Goal: Information Seeking & Learning: Check status

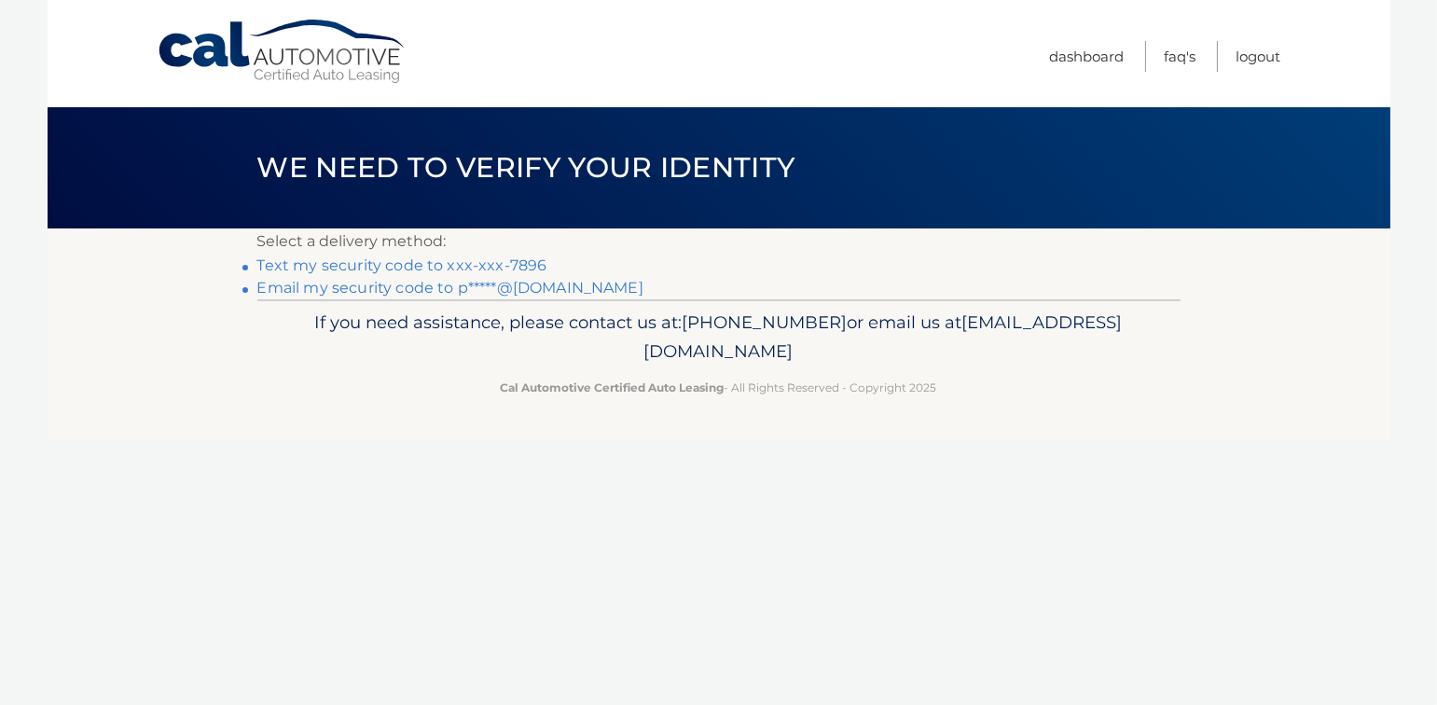
click at [401, 270] on link "Text my security code to xxx-xxx-7896" at bounding box center [402, 265] width 290 height 18
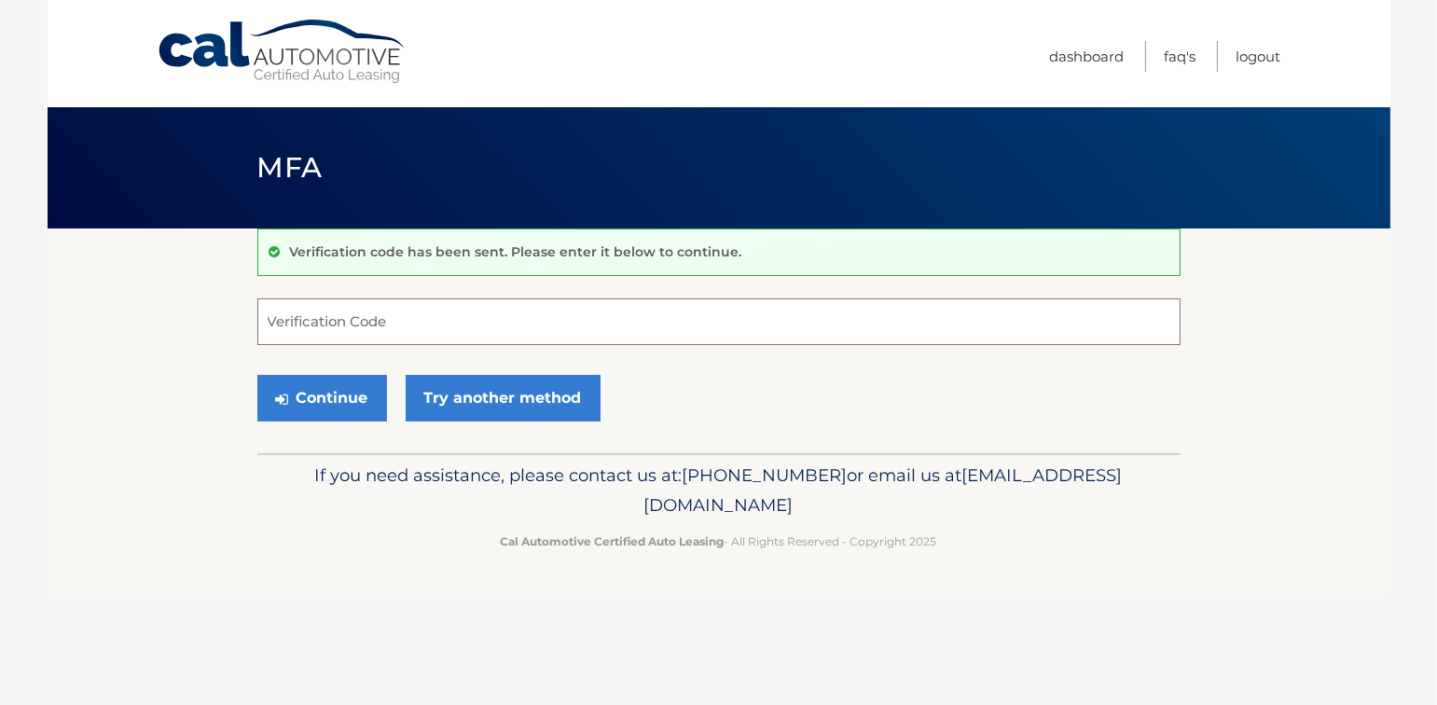
click at [479, 324] on input "Verification Code" at bounding box center [718, 321] width 923 height 47
type input "996511"
click at [283, 407] on button "Continue" at bounding box center [322, 398] width 130 height 47
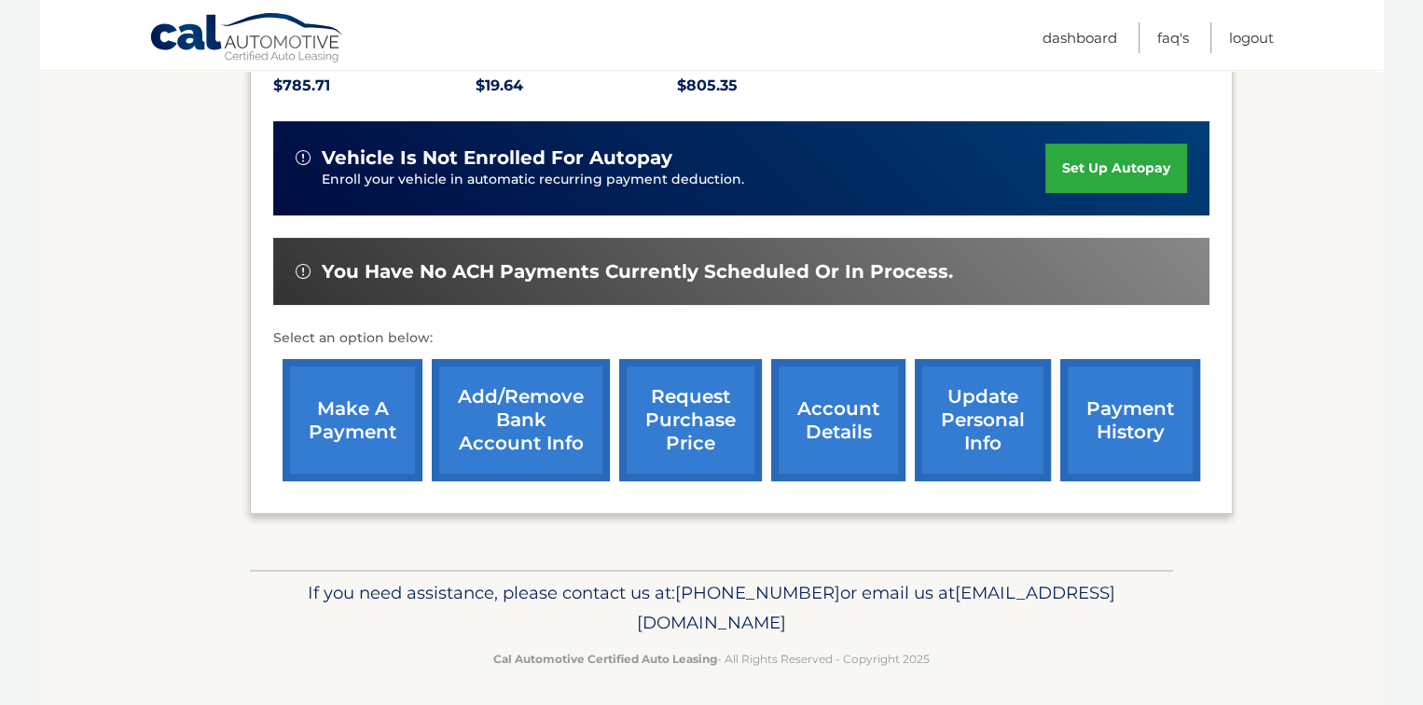
scroll to position [422, 0]
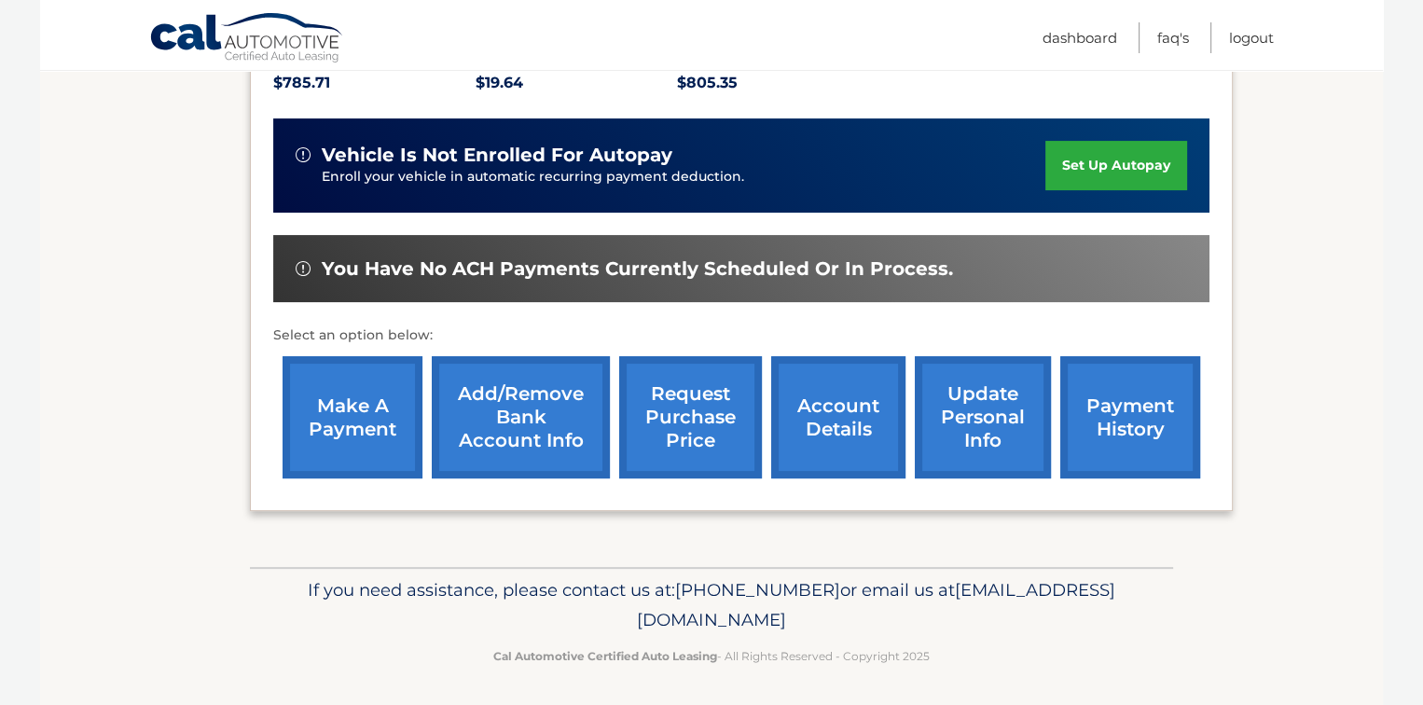
click at [844, 405] on link "account details" at bounding box center [838, 417] width 134 height 122
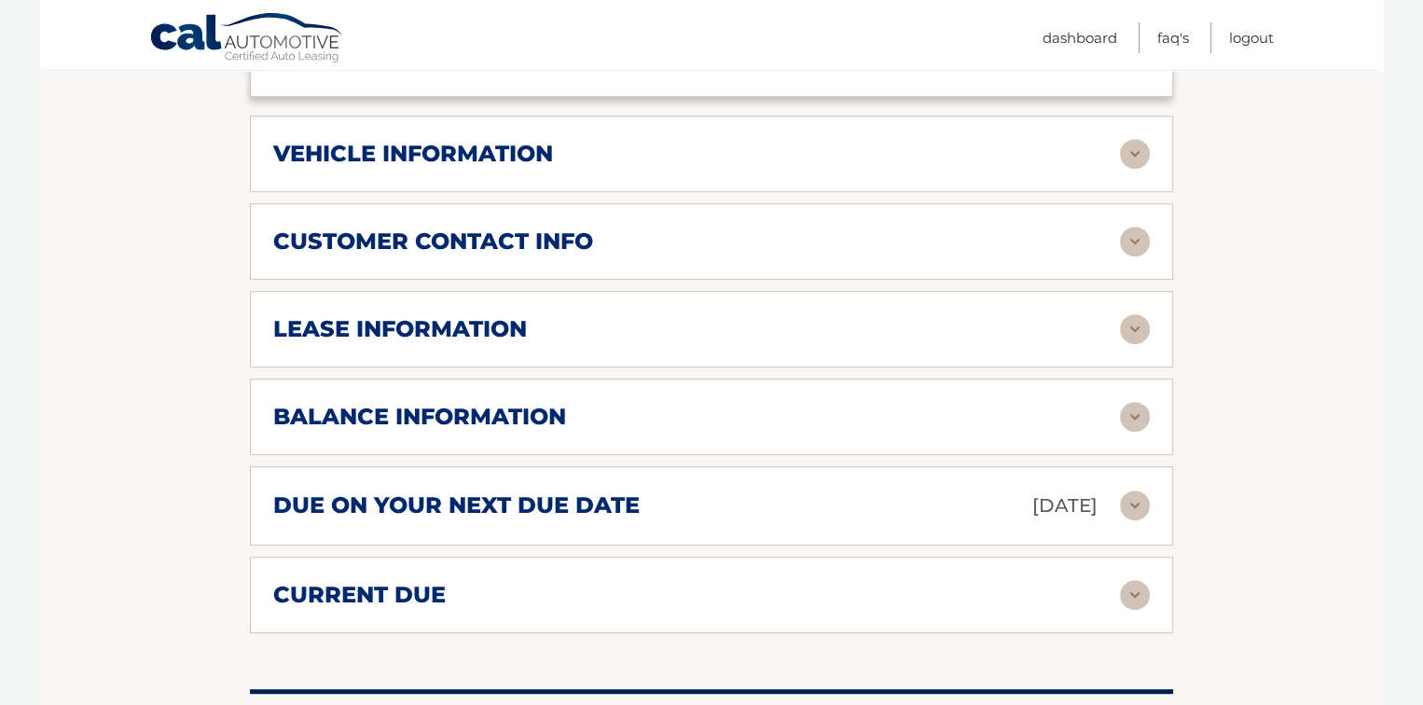
scroll to position [870, 0]
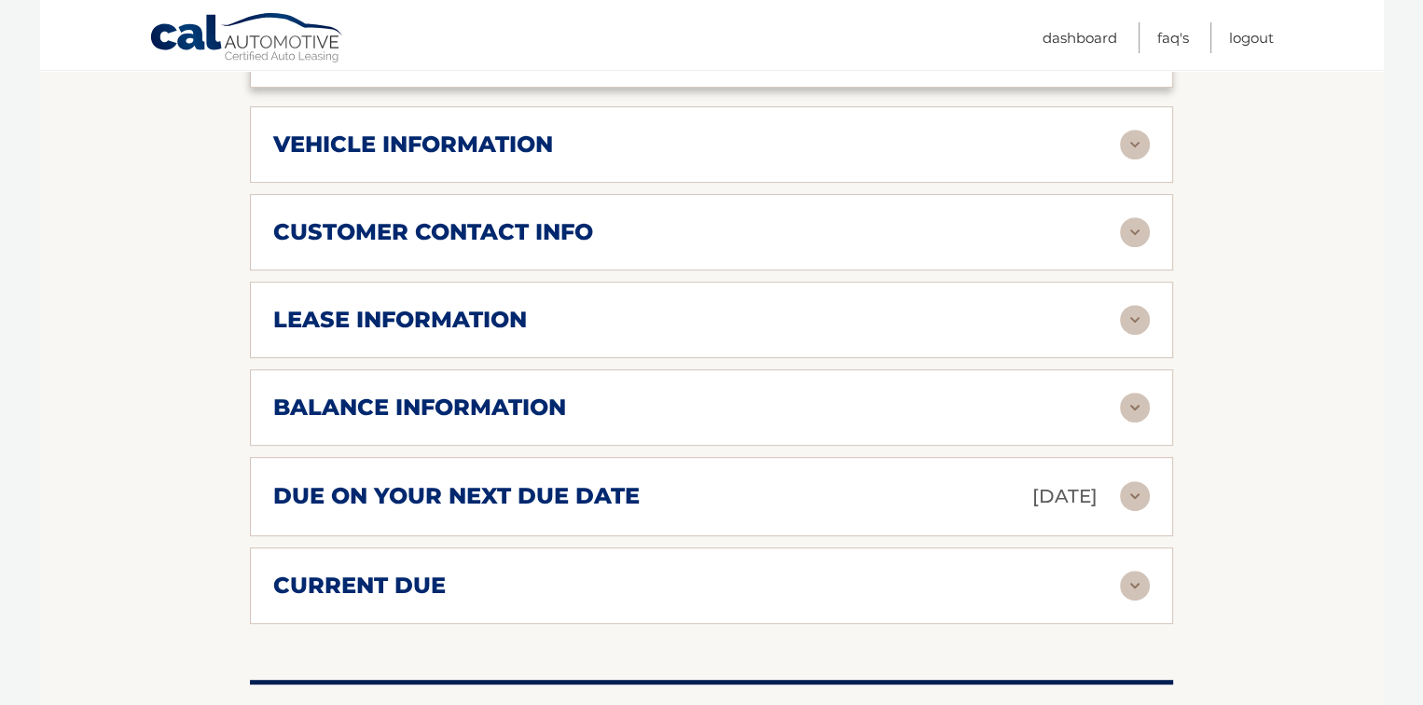
click at [913, 414] on div "balance information" at bounding box center [696, 408] width 847 height 28
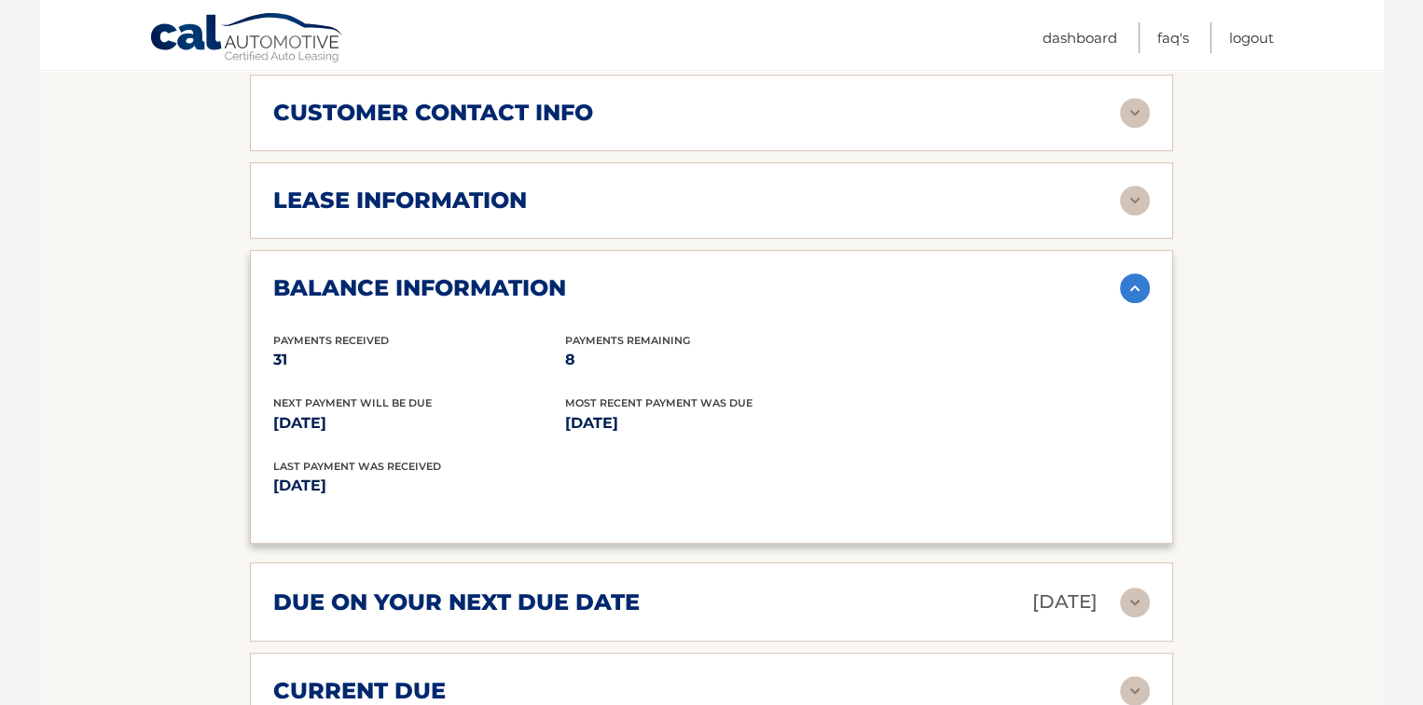
scroll to position [994, 0]
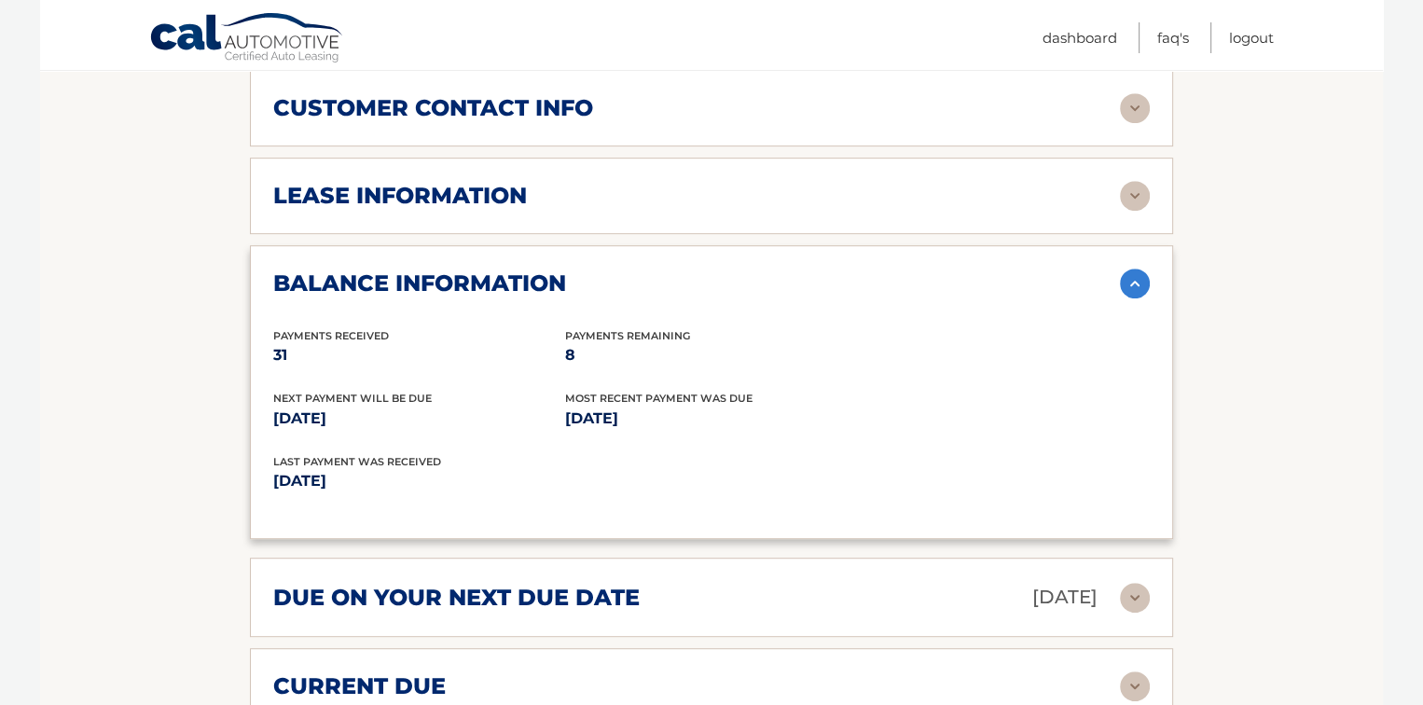
click at [883, 270] on div "balance information" at bounding box center [696, 284] width 847 height 28
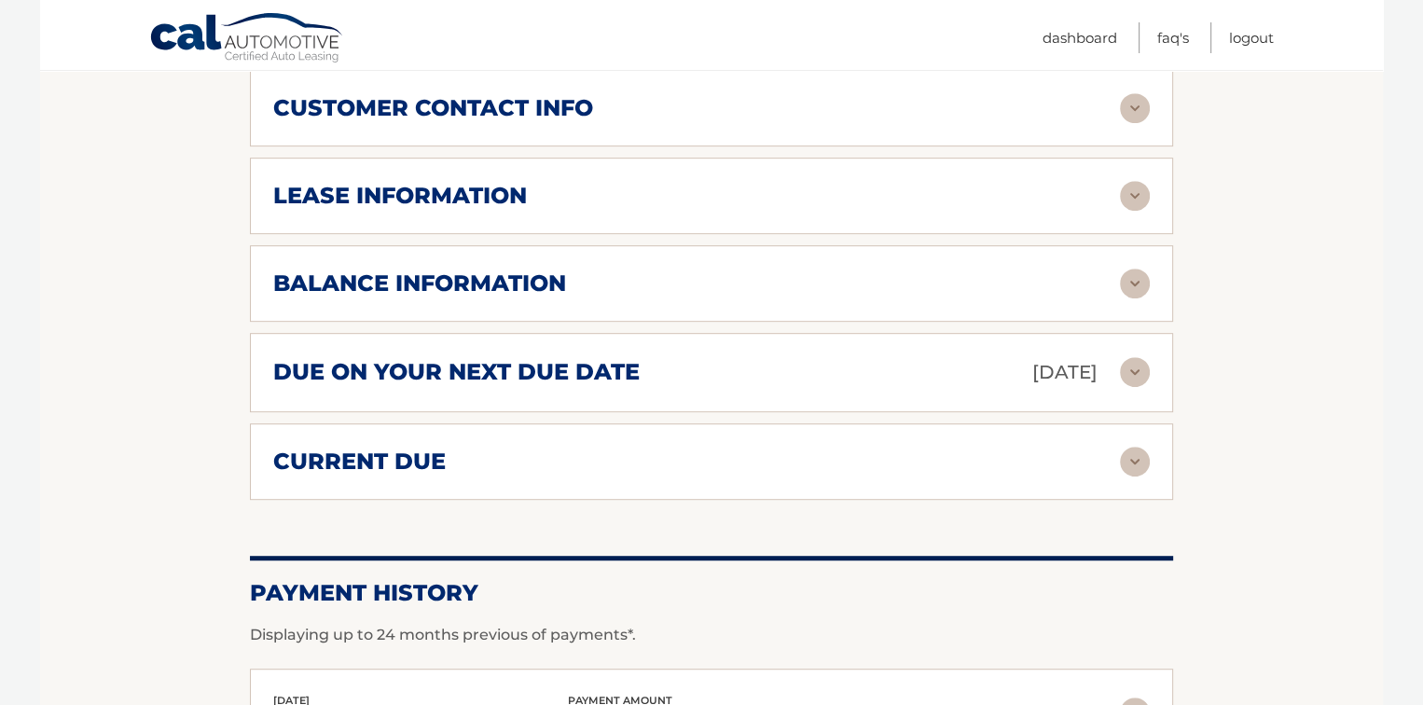
click at [888, 192] on div "lease information" at bounding box center [696, 196] width 847 height 28
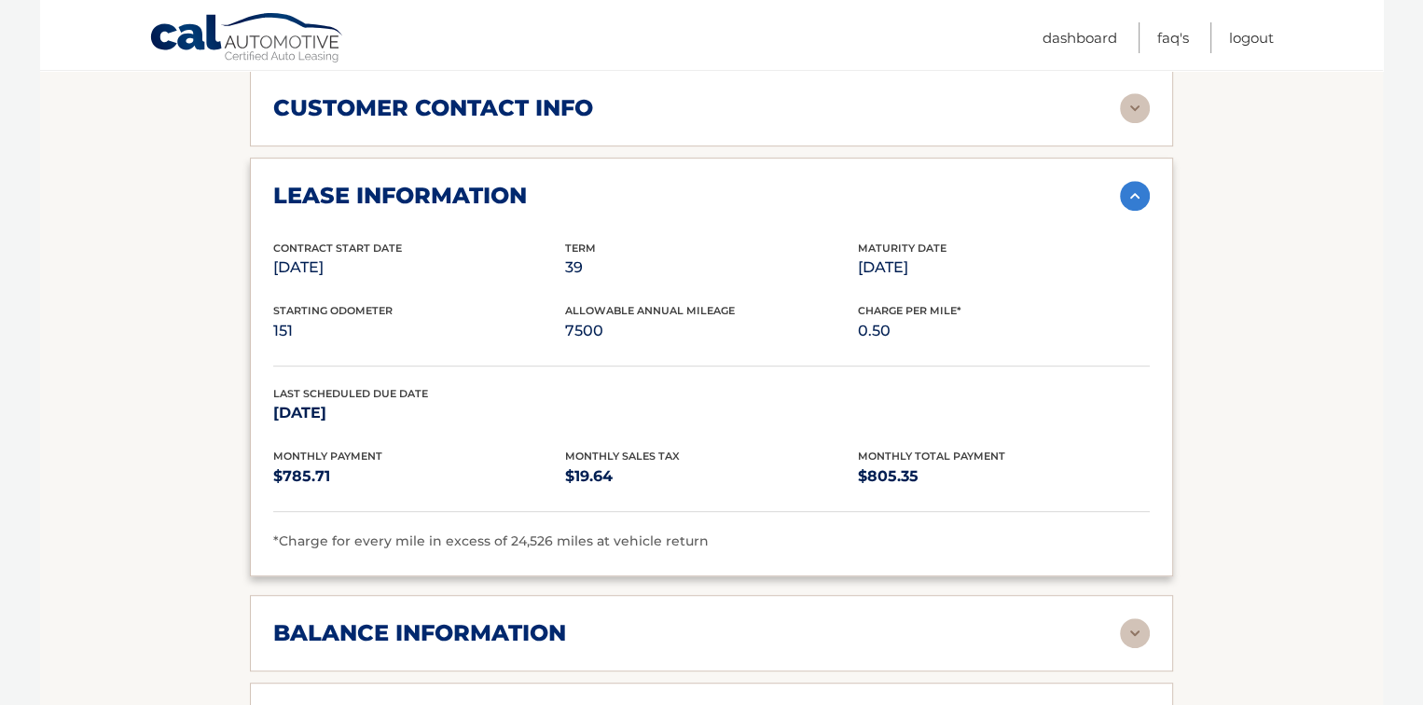
click at [1128, 190] on img at bounding box center [1135, 196] width 30 height 30
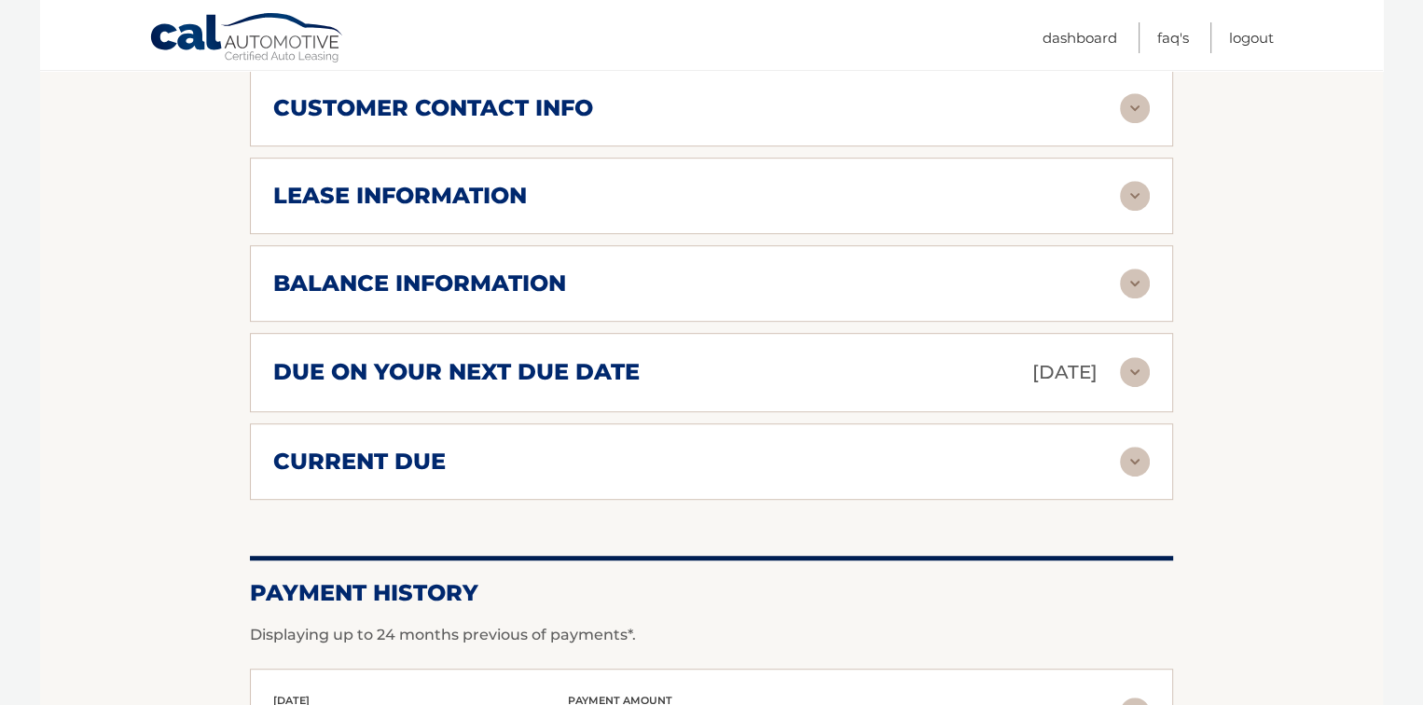
click at [778, 450] on div "current due" at bounding box center [696, 462] width 847 height 28
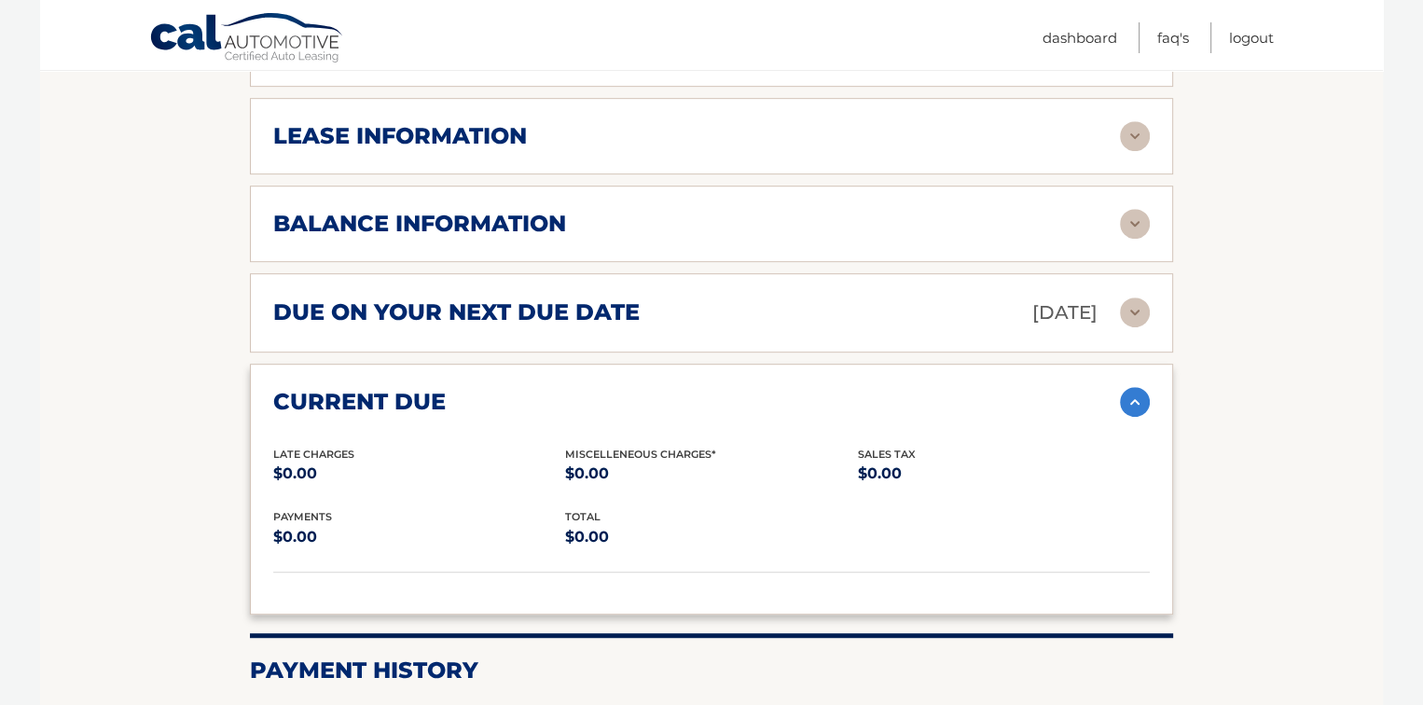
scroll to position [1057, 0]
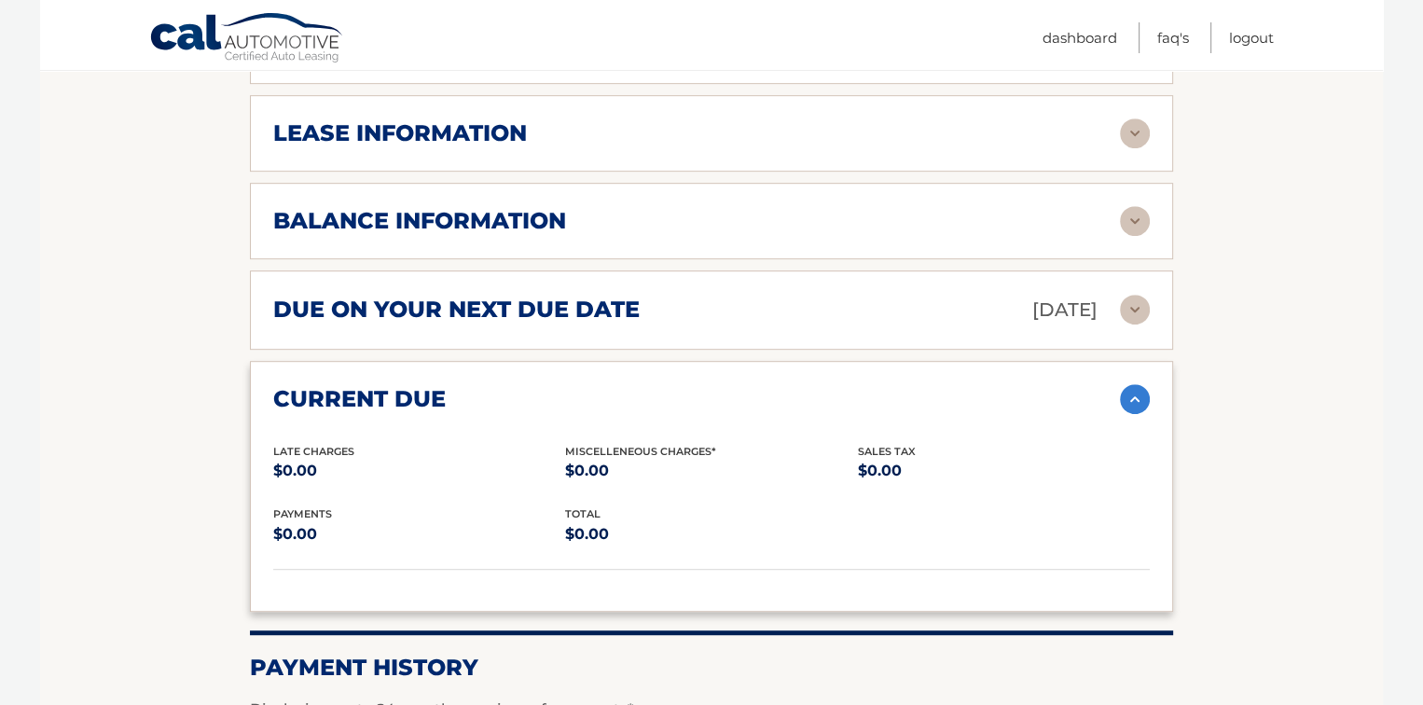
click at [792, 385] on div "current due" at bounding box center [696, 399] width 847 height 28
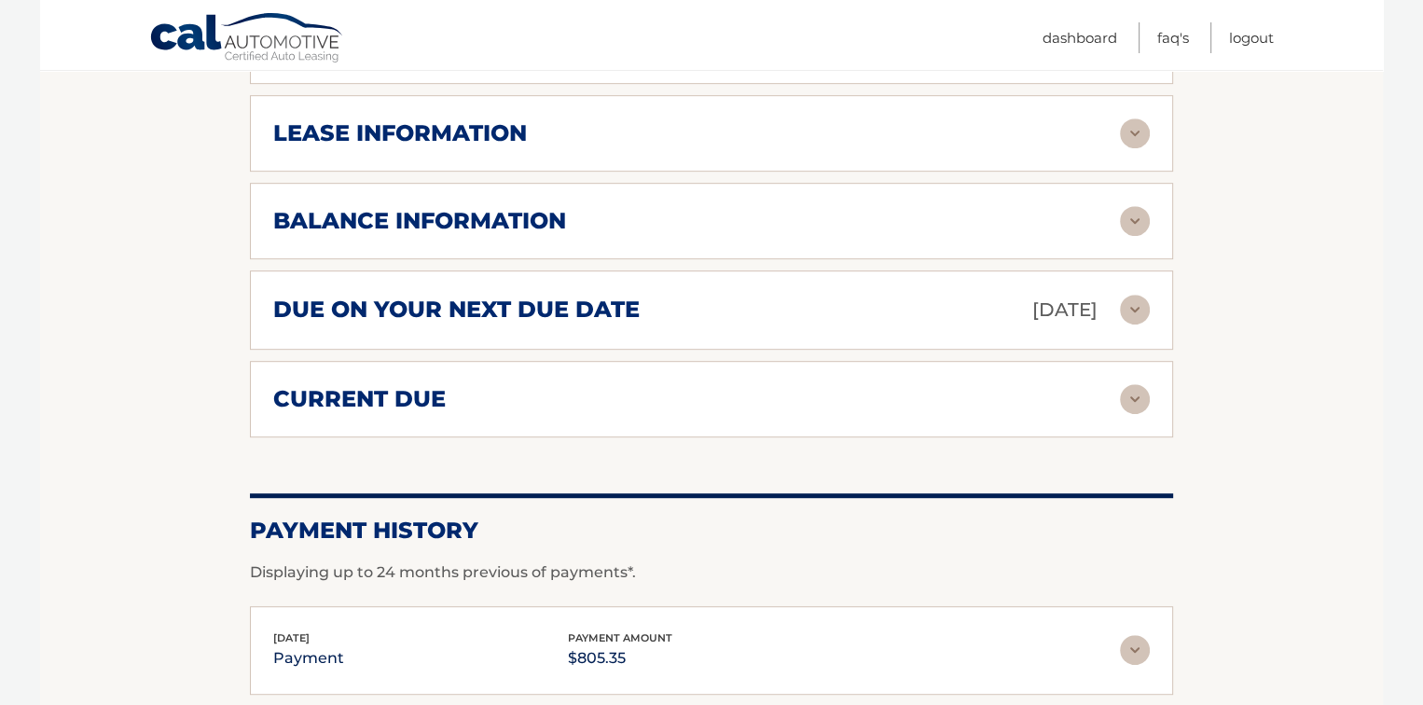
click at [799, 297] on div "due on your next due date Nov 01, 2025" at bounding box center [696, 310] width 847 height 33
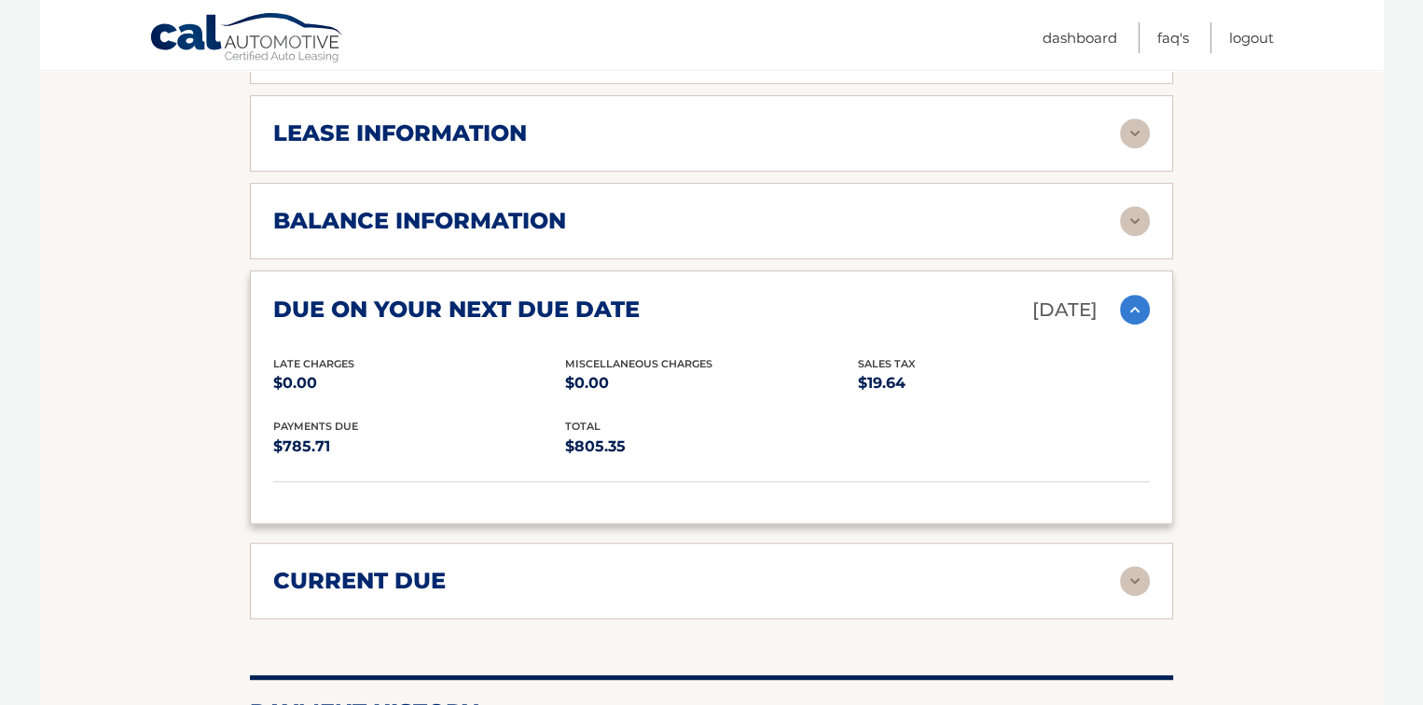
click at [799, 297] on div "due on your next due date Nov 01, 2025" at bounding box center [696, 310] width 847 height 33
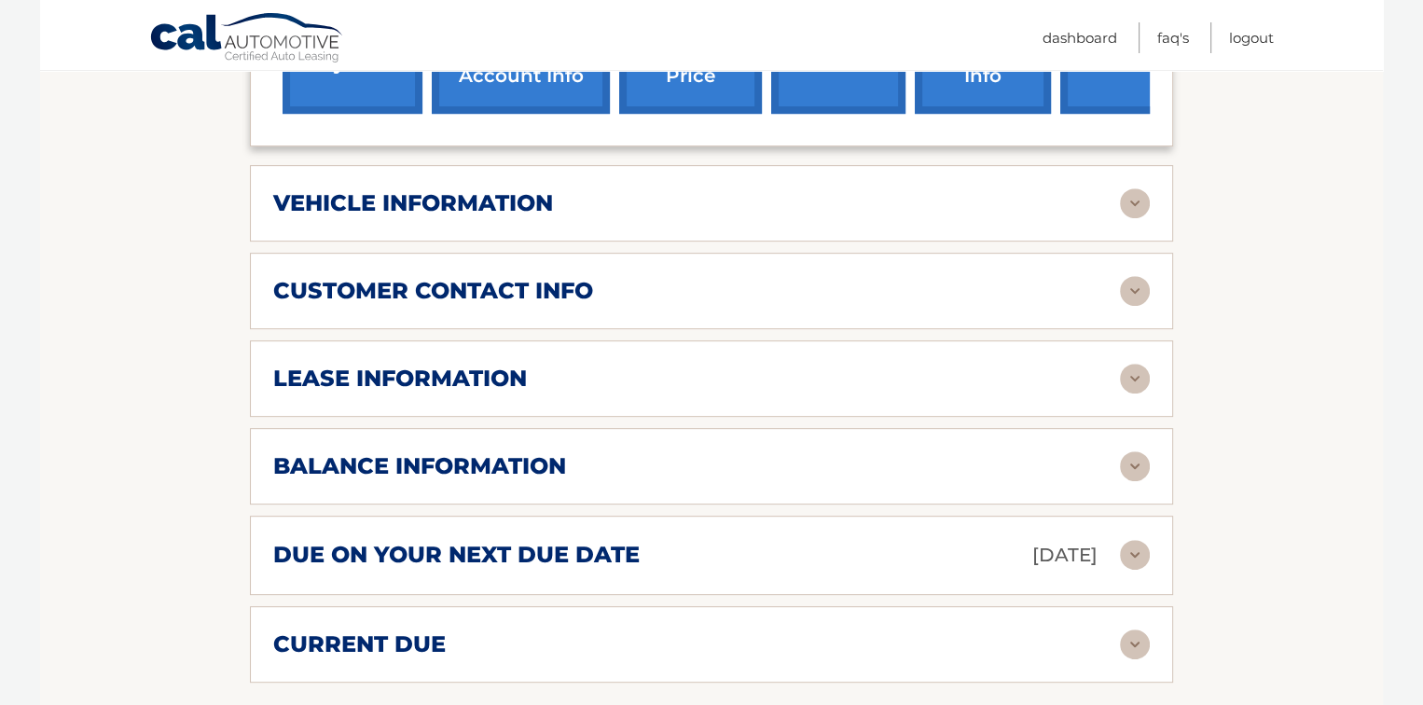
scroll to position [808, 0]
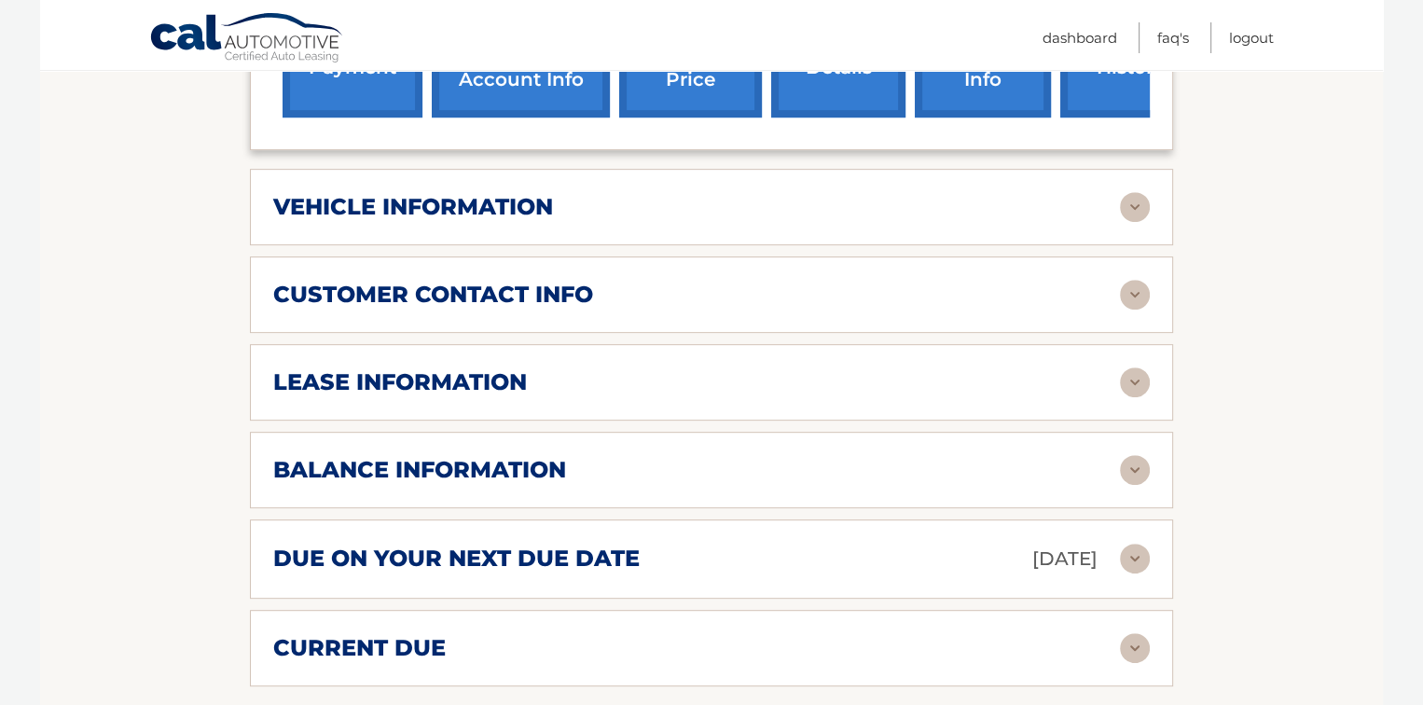
click at [802, 208] on div "vehicle information" at bounding box center [696, 207] width 847 height 28
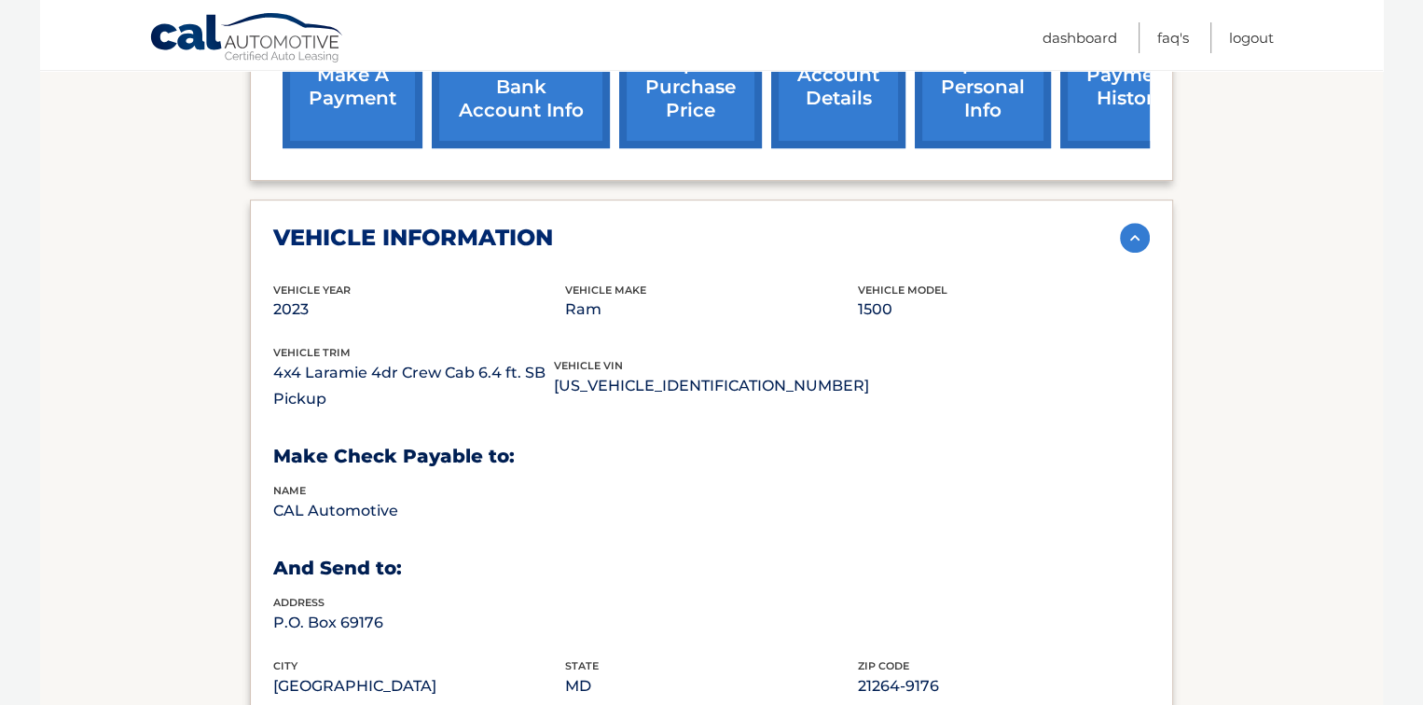
scroll to position [746, 0]
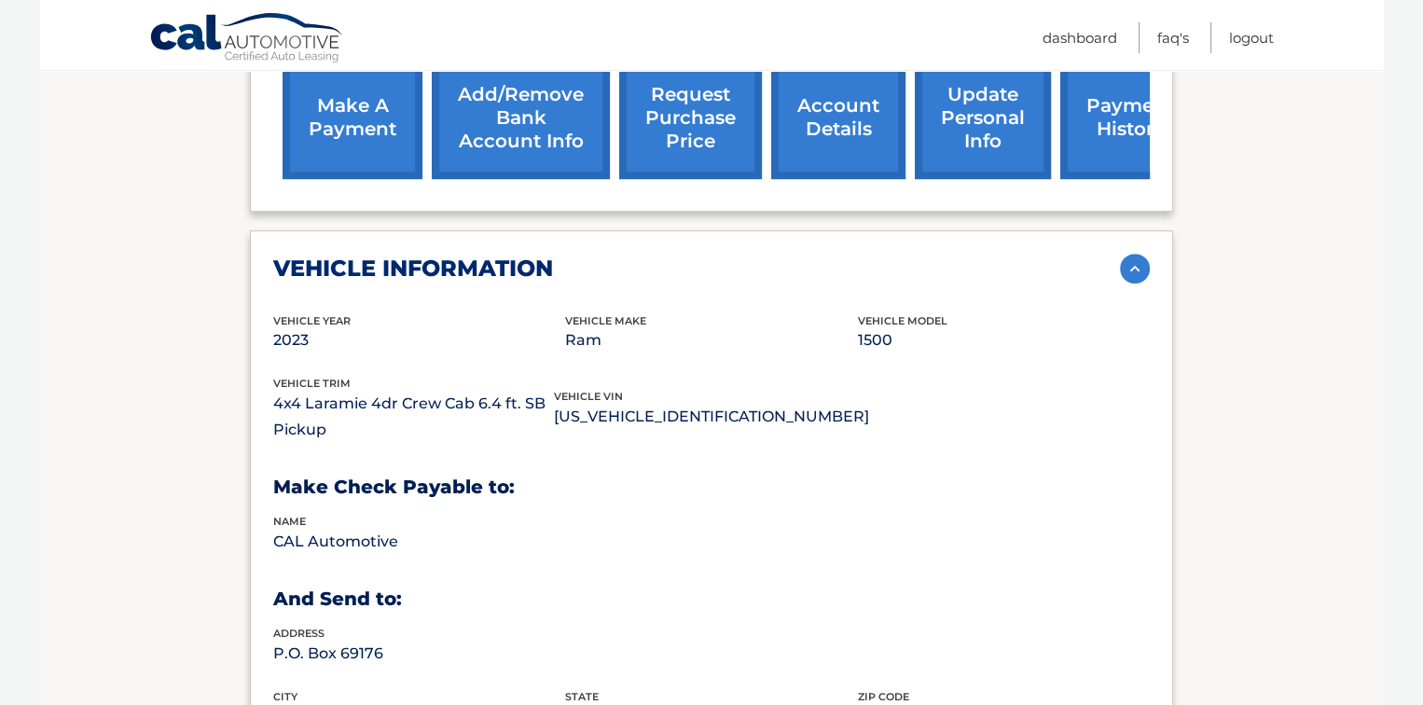
click at [797, 271] on div "vehicle information" at bounding box center [696, 269] width 847 height 28
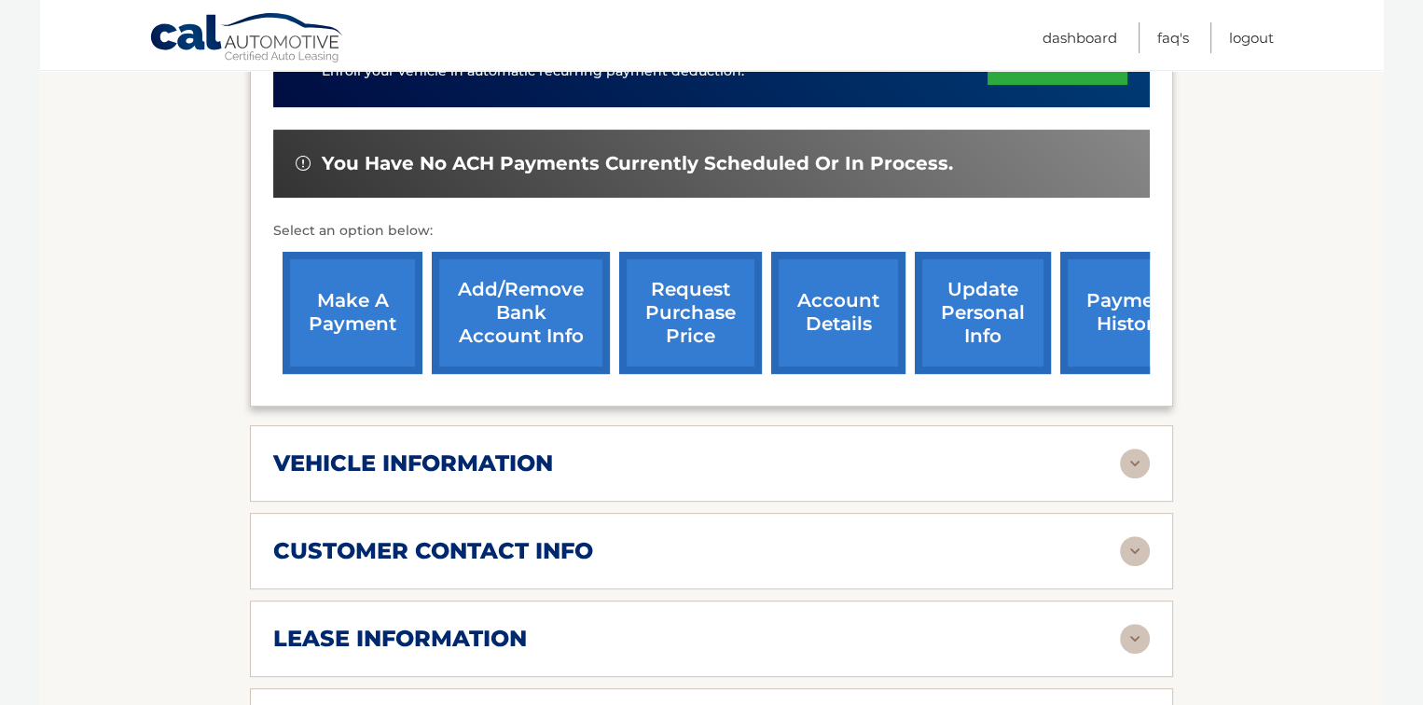
scroll to position [560, 0]
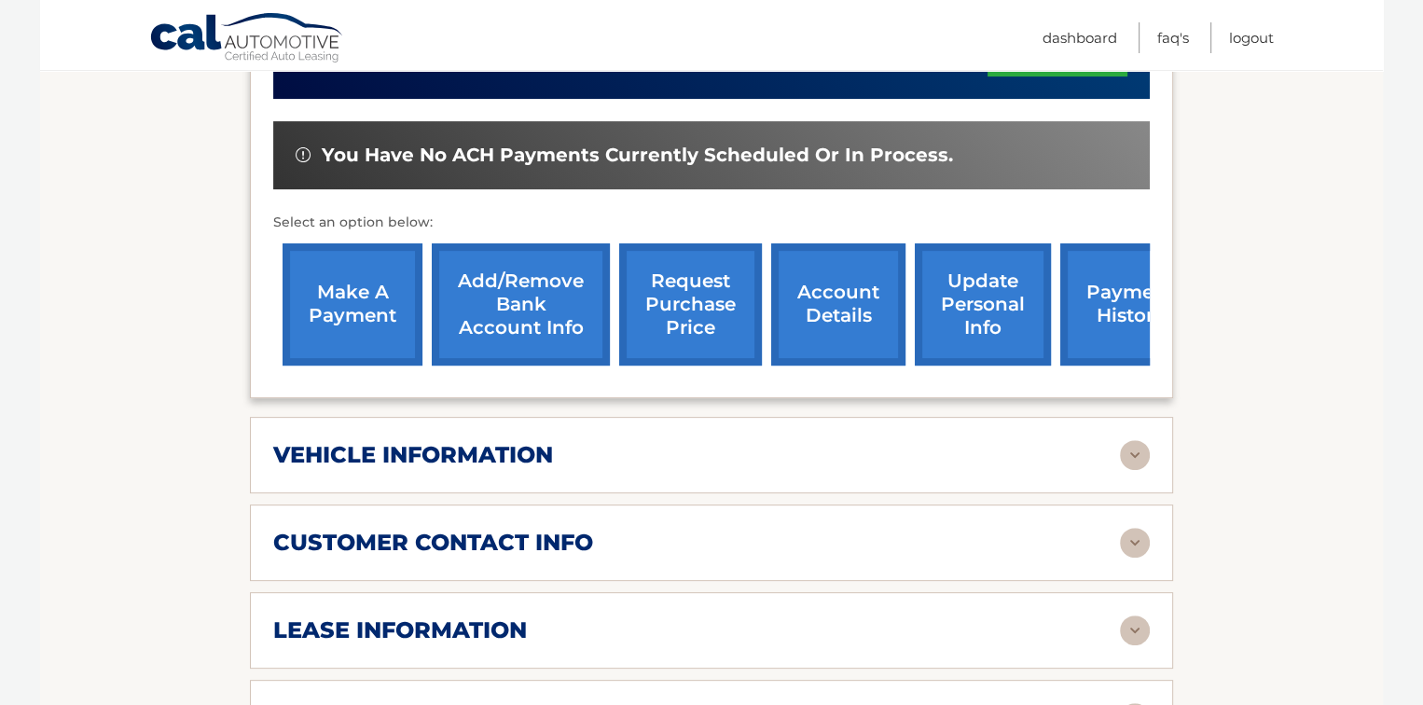
click at [689, 306] on link "request purchase price" at bounding box center [690, 304] width 143 height 122
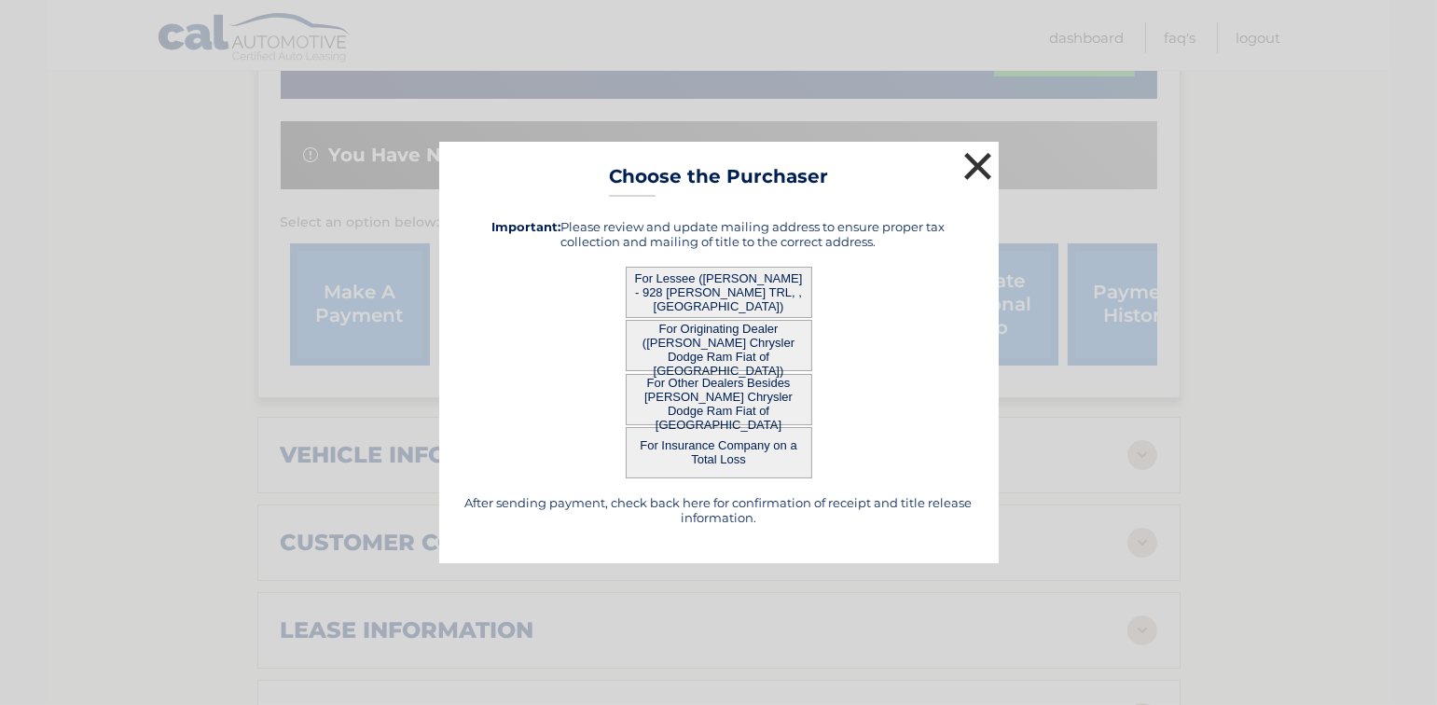
click at [979, 158] on button "×" at bounding box center [978, 165] width 37 height 37
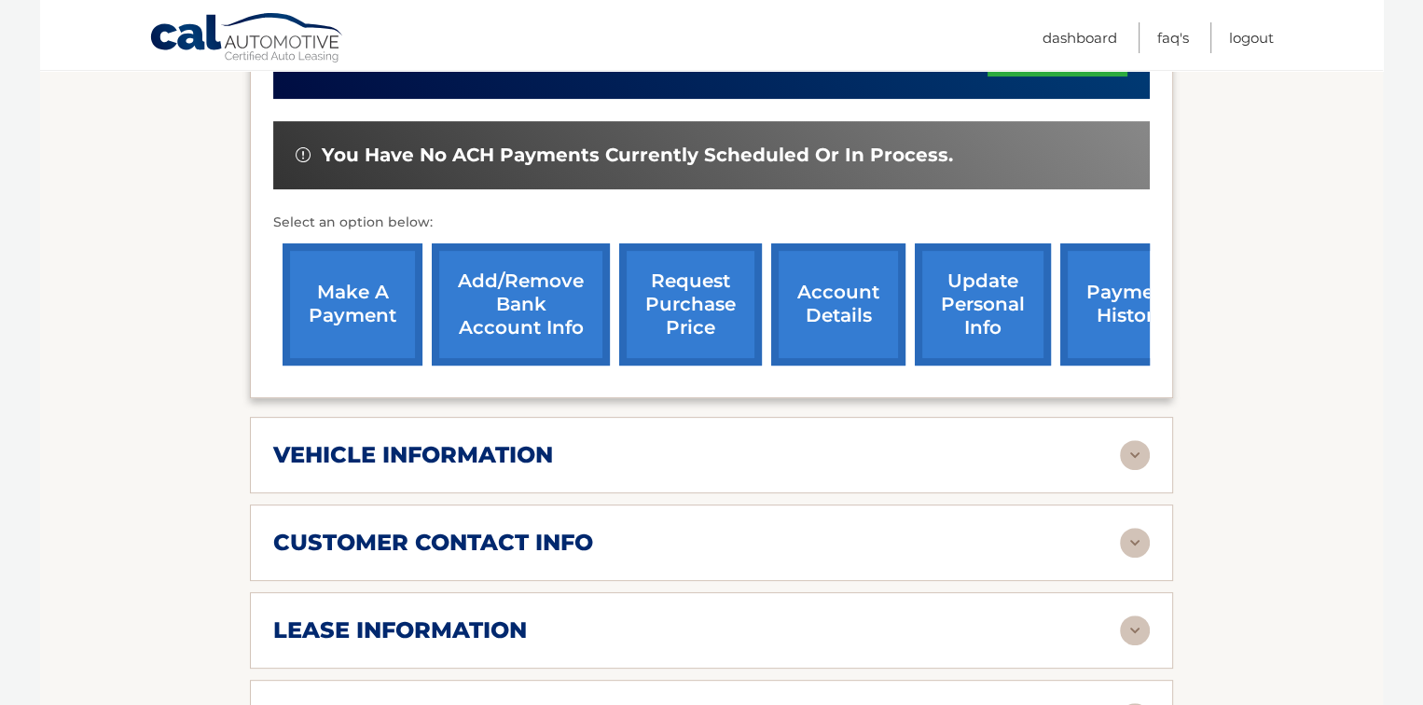
click at [837, 311] on link "account details" at bounding box center [838, 304] width 134 height 122
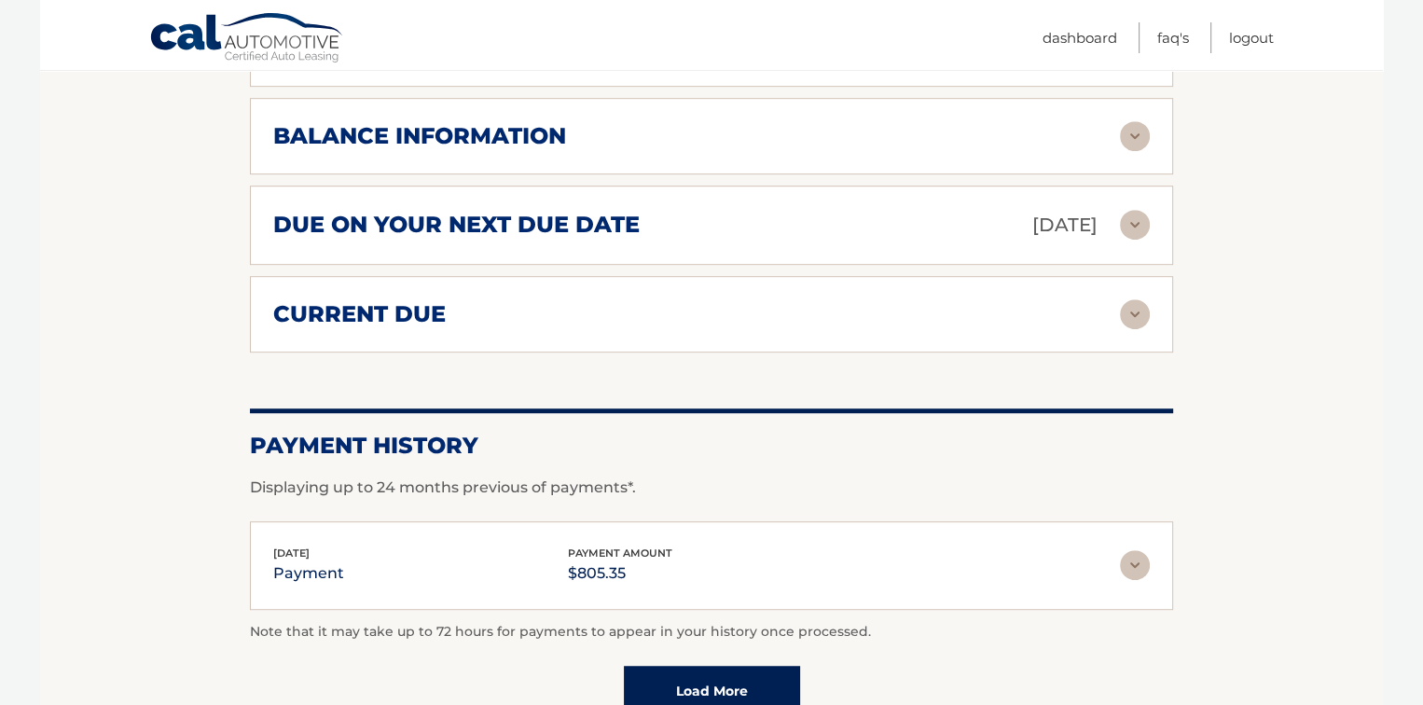
scroll to position [1138, 0]
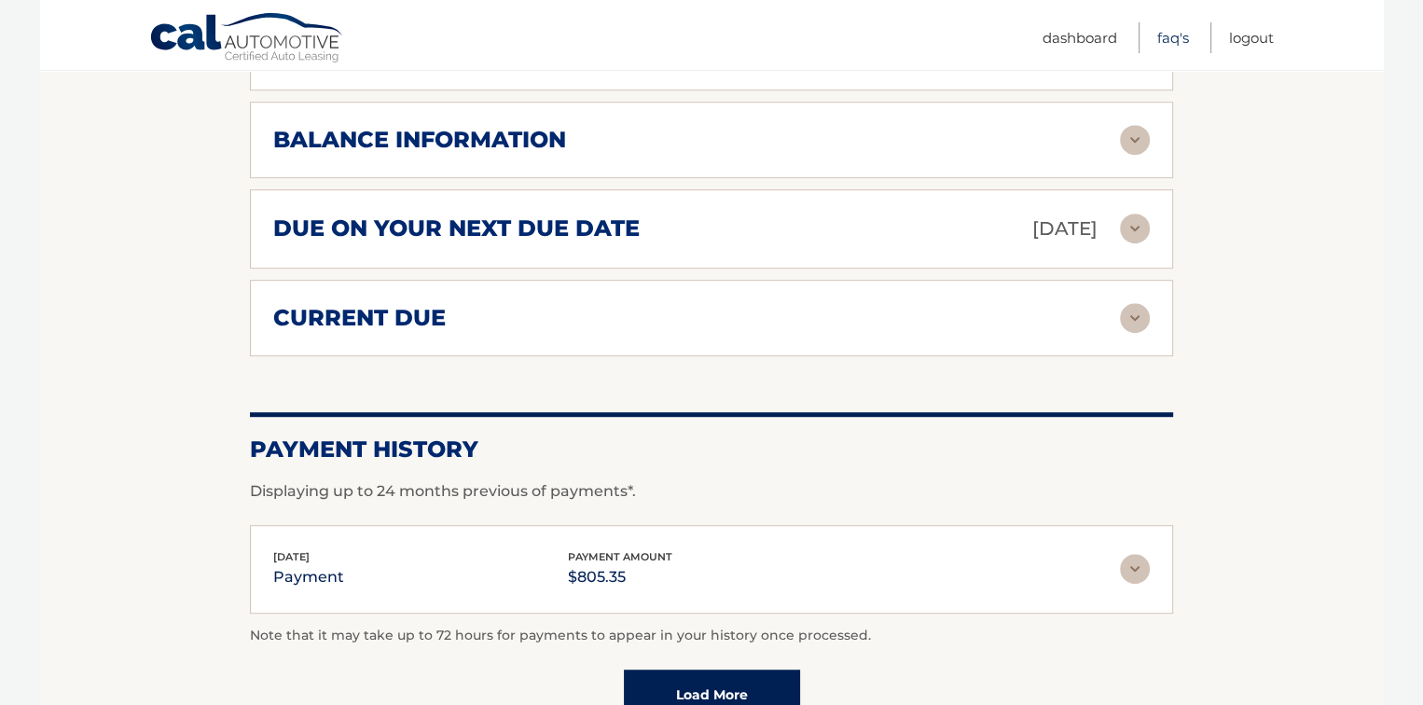
click at [1168, 39] on link "FAQ's" at bounding box center [1173, 37] width 32 height 31
